Goal: Check status: Check status

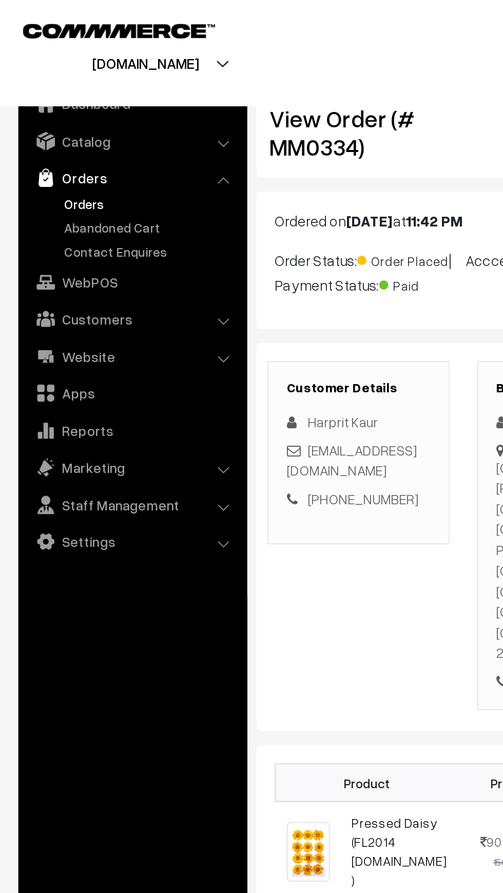
click at [49, 115] on link "Orders" at bounding box center [84, 114] width 102 height 11
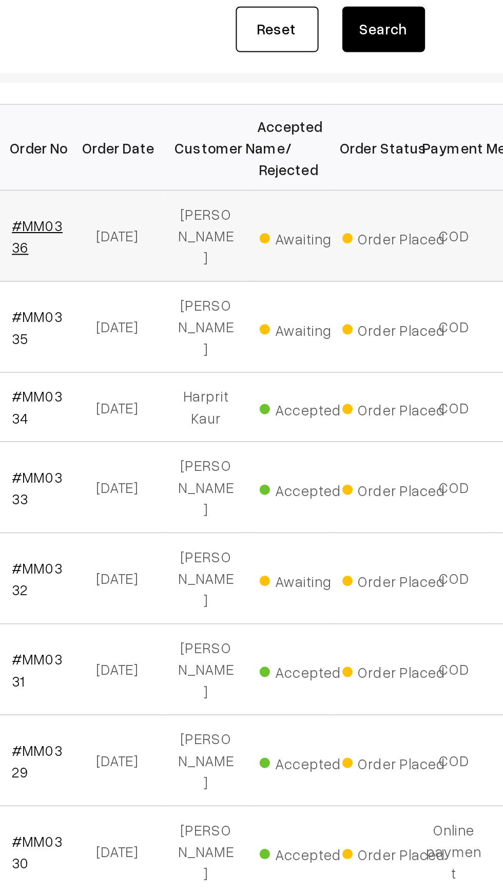
click at [179, 271] on link "#MM0336" at bounding box center [173, 279] width 25 height 20
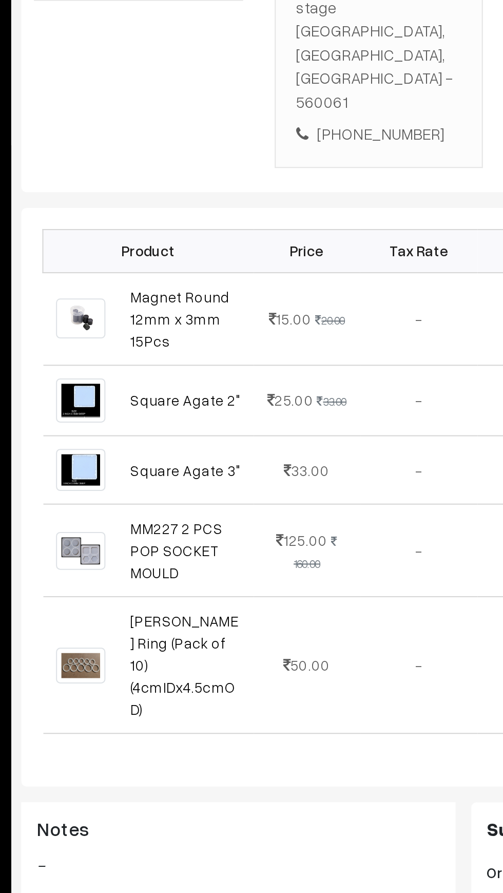
scroll to position [14, 0]
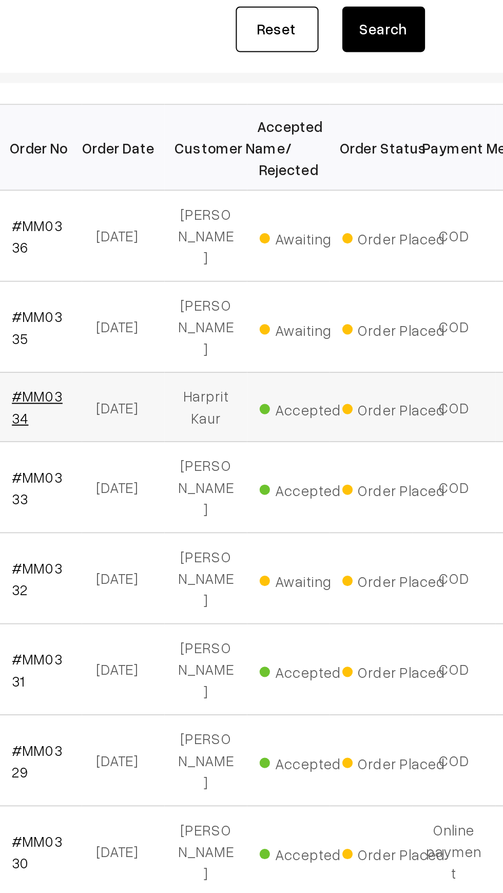
click at [176, 353] on link "#MM0334" at bounding box center [173, 363] width 25 height 20
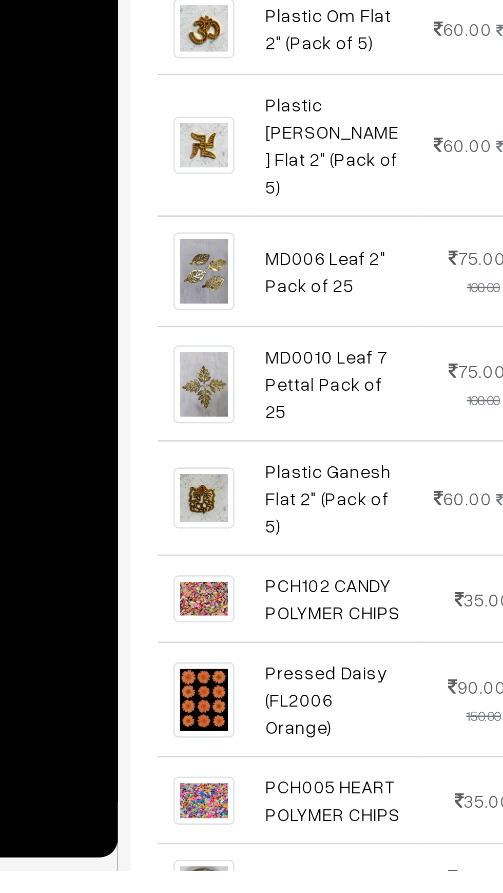
scroll to position [250, 0]
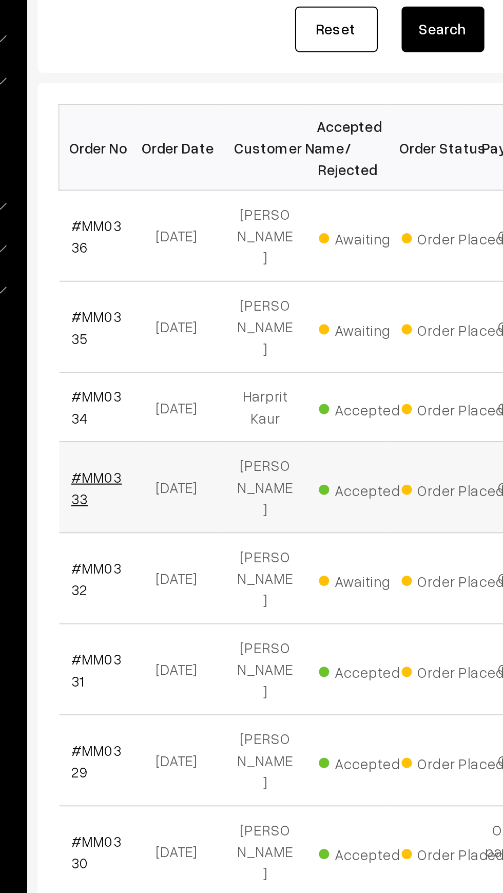
click at [180, 393] on link "#MM0333" at bounding box center [173, 403] width 25 height 20
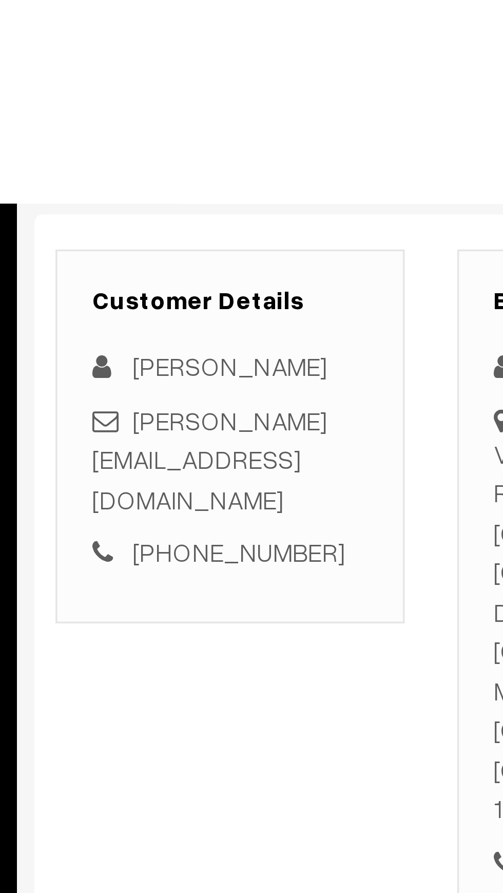
scroll to position [82, 0]
